Goal: Navigation & Orientation: Find specific page/section

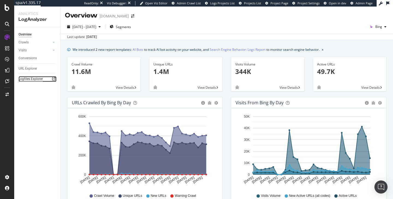
click at [31, 77] on div "Logfiles Explorer" at bounding box center [31, 79] width 24 height 6
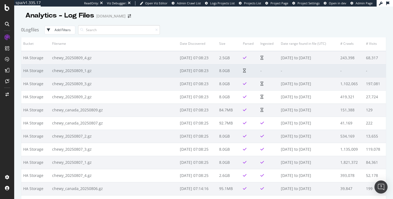
scroll to position [1, 0]
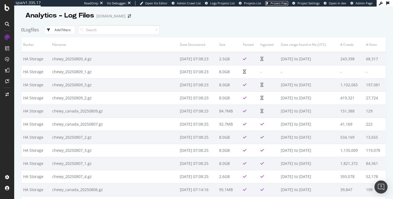
click at [280, 4] on span "Project Page" at bounding box center [279, 3] width 18 height 4
